Goal: Navigation & Orientation: Find specific page/section

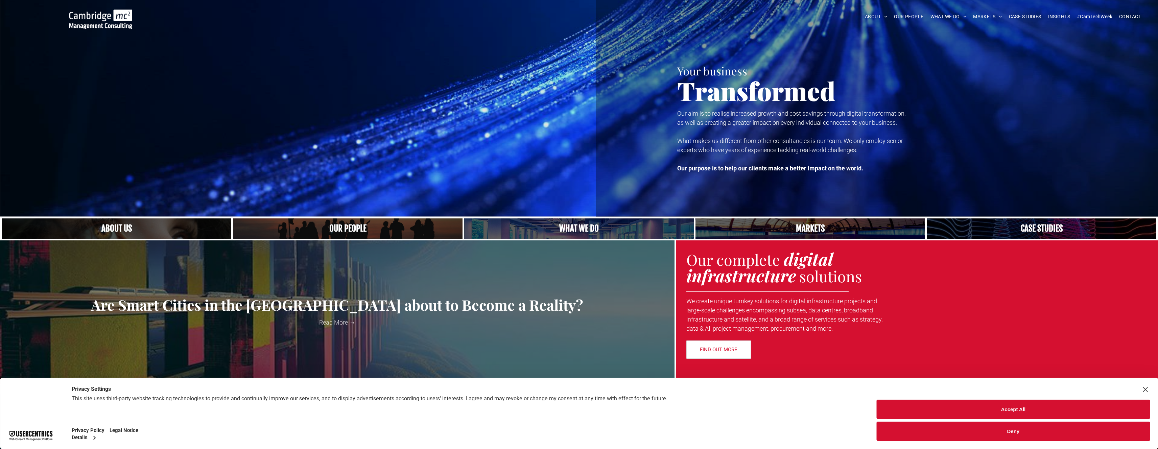
scroll to position [3, 0]
click at [906, 9] on div "ABOUT ABOUT US CHARITY ARMED FORCES COVENANT CAREERS PRESS RELEASES OUR PEOPLE …" at bounding box center [674, 16] width 956 height 25
click at [905, 15] on span "OUR PEOPLE" at bounding box center [908, 16] width 29 height 10
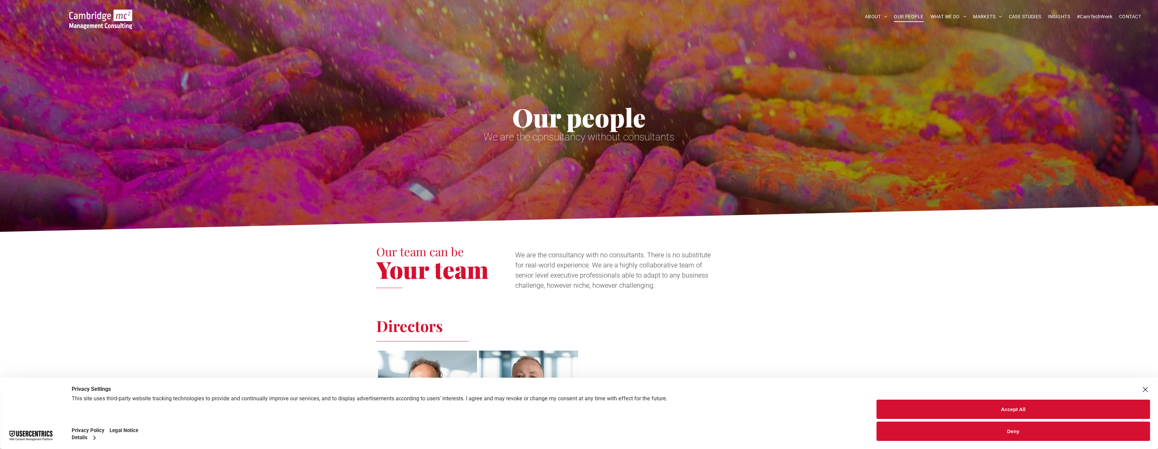
click at [996, 435] on button "Deny" at bounding box center [1012, 431] width 273 height 19
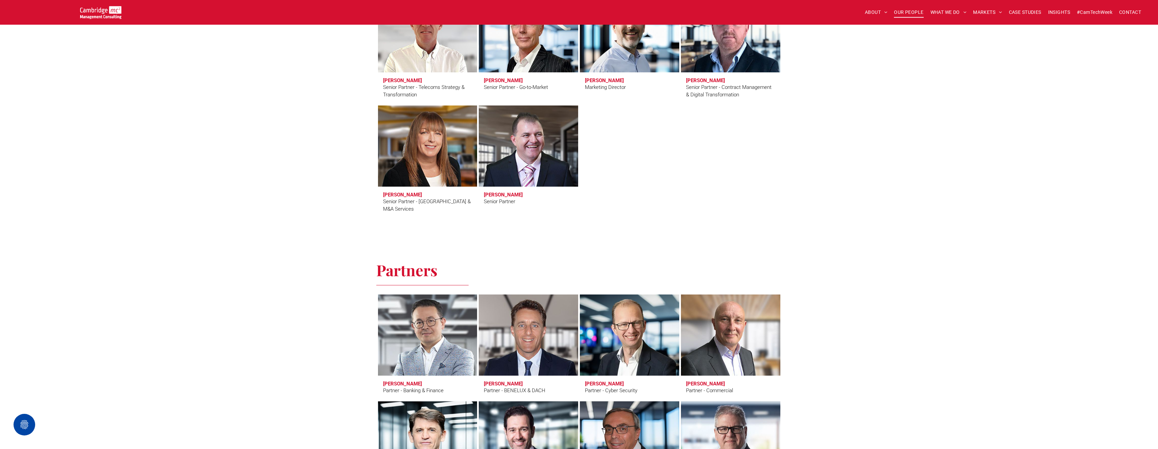
scroll to position [1157, 0]
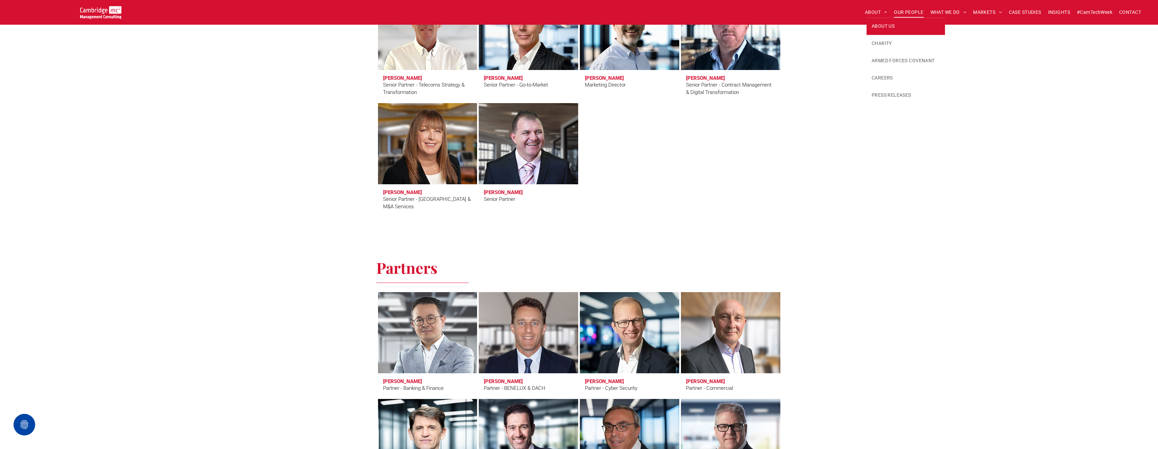
click at [881, 23] on span "ABOUT US" at bounding box center [882, 26] width 23 height 7
